Goal: Find specific page/section: Find specific page/section

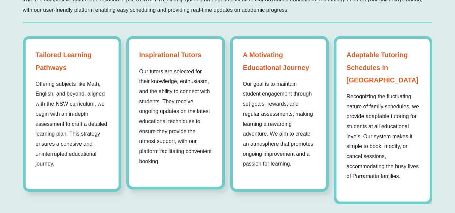
scroll to position [569, 0]
click at [237, 64] on div "A Motivating Educational Journey Our goal is to maintain student engagement thr…" at bounding box center [279, 114] width 99 height 156
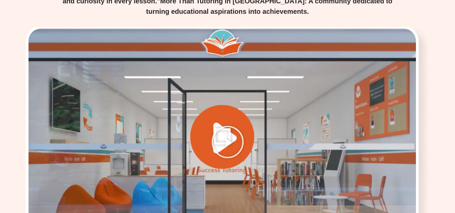
scroll to position [875, 0]
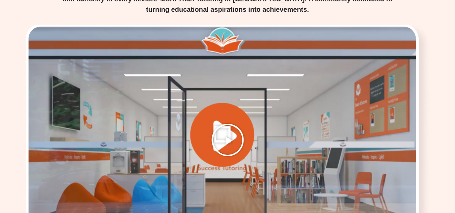
click at [231, 135] on icon "Play Video" at bounding box center [228, 140] width 34 height 34
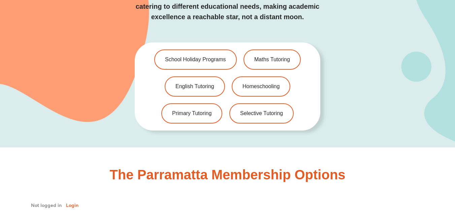
scroll to position [1422, 0]
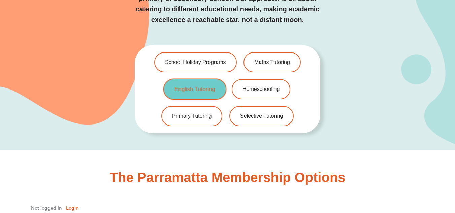
click at [195, 84] on link "English Tutoring" at bounding box center [194, 89] width 63 height 21
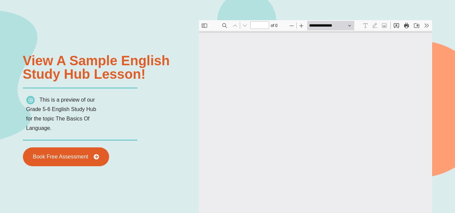
scroll to position [715, 0]
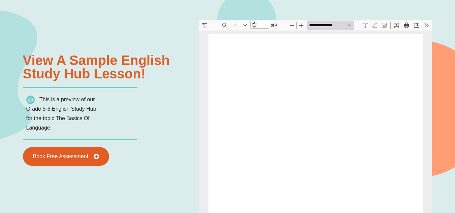
type input "*"
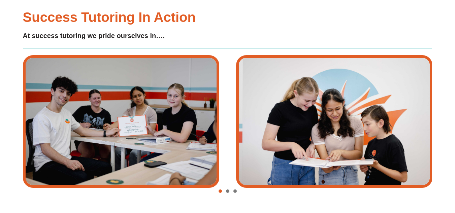
scroll to position [1448, 0]
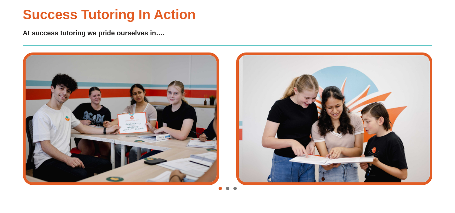
click at [226, 188] on span "Go to slide 2" at bounding box center [227, 188] width 3 height 3
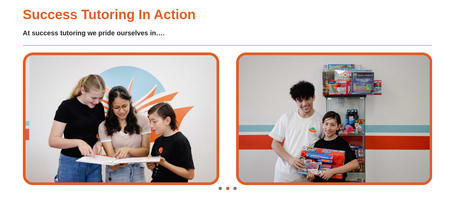
click at [235, 189] on span "Go to slide 3" at bounding box center [234, 188] width 3 height 3
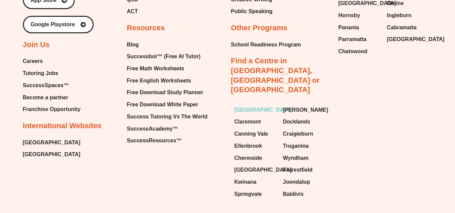
scroll to position [2657, 0]
